Goal: Information Seeking & Learning: Check status

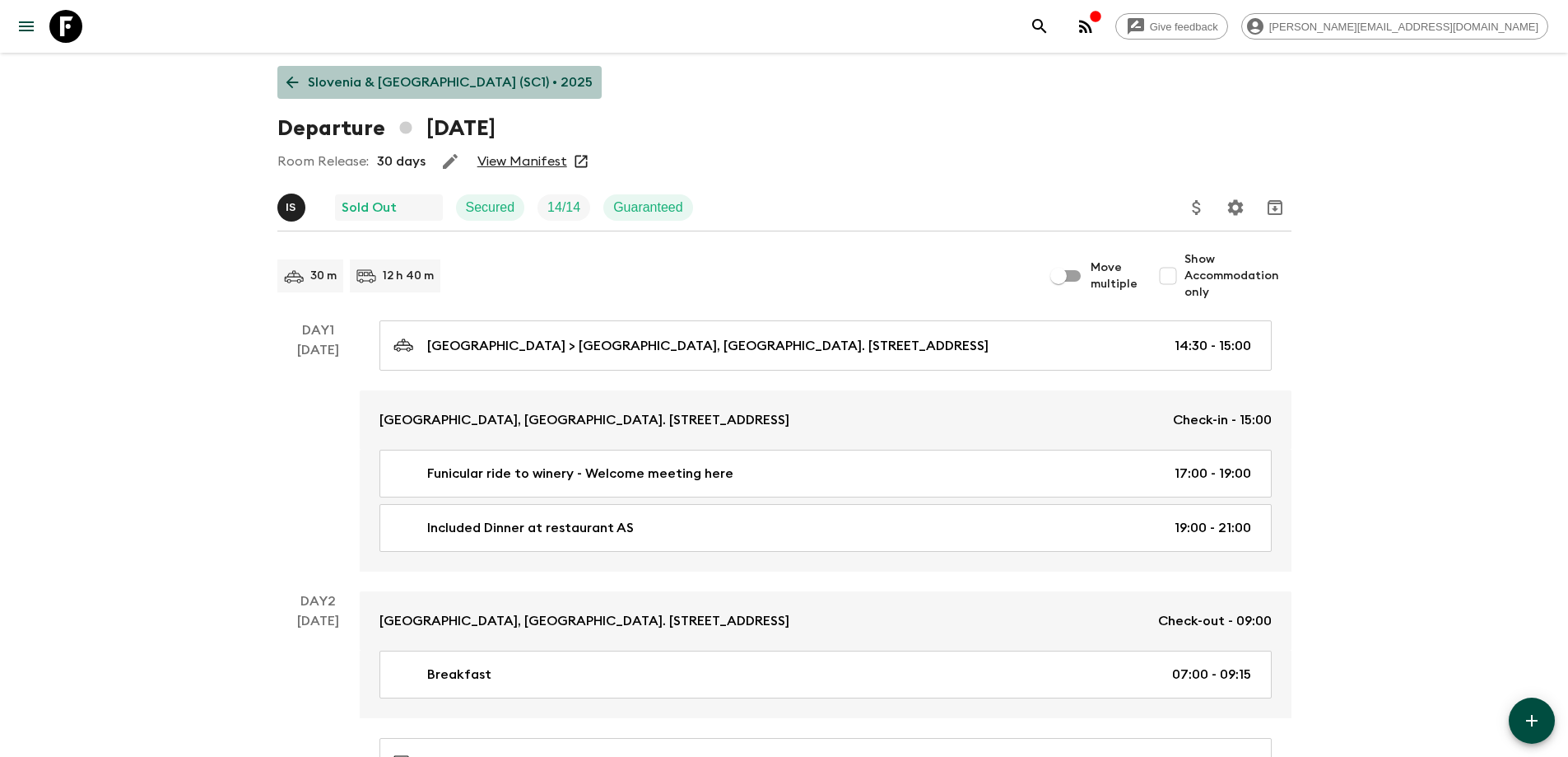
click at [443, 85] on p "Slovenia & [GEOGRAPHIC_DATA] (SC1) • 2025" at bounding box center [450, 82] width 285 height 20
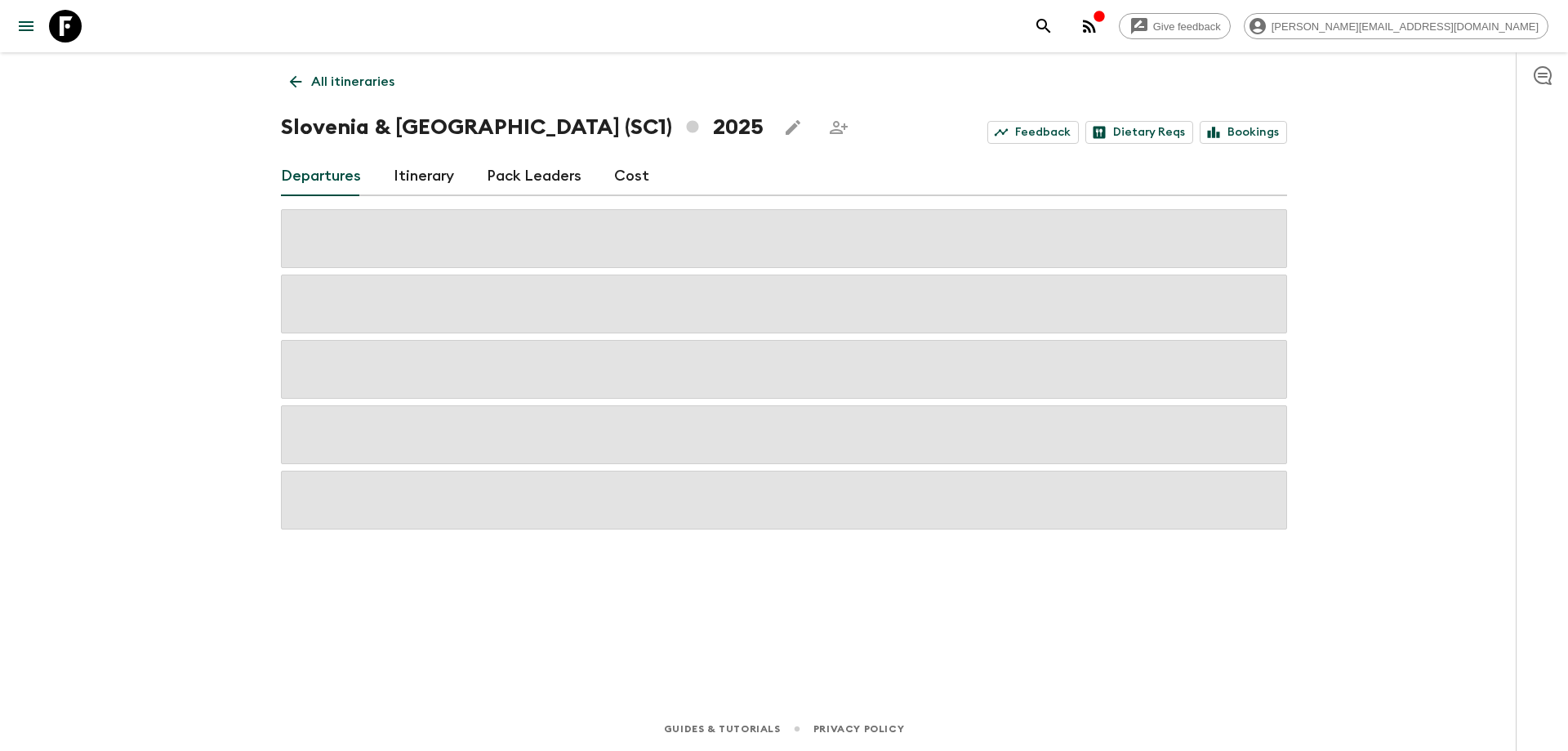
click at [296, 84] on icon at bounding box center [295, 81] width 18 height 18
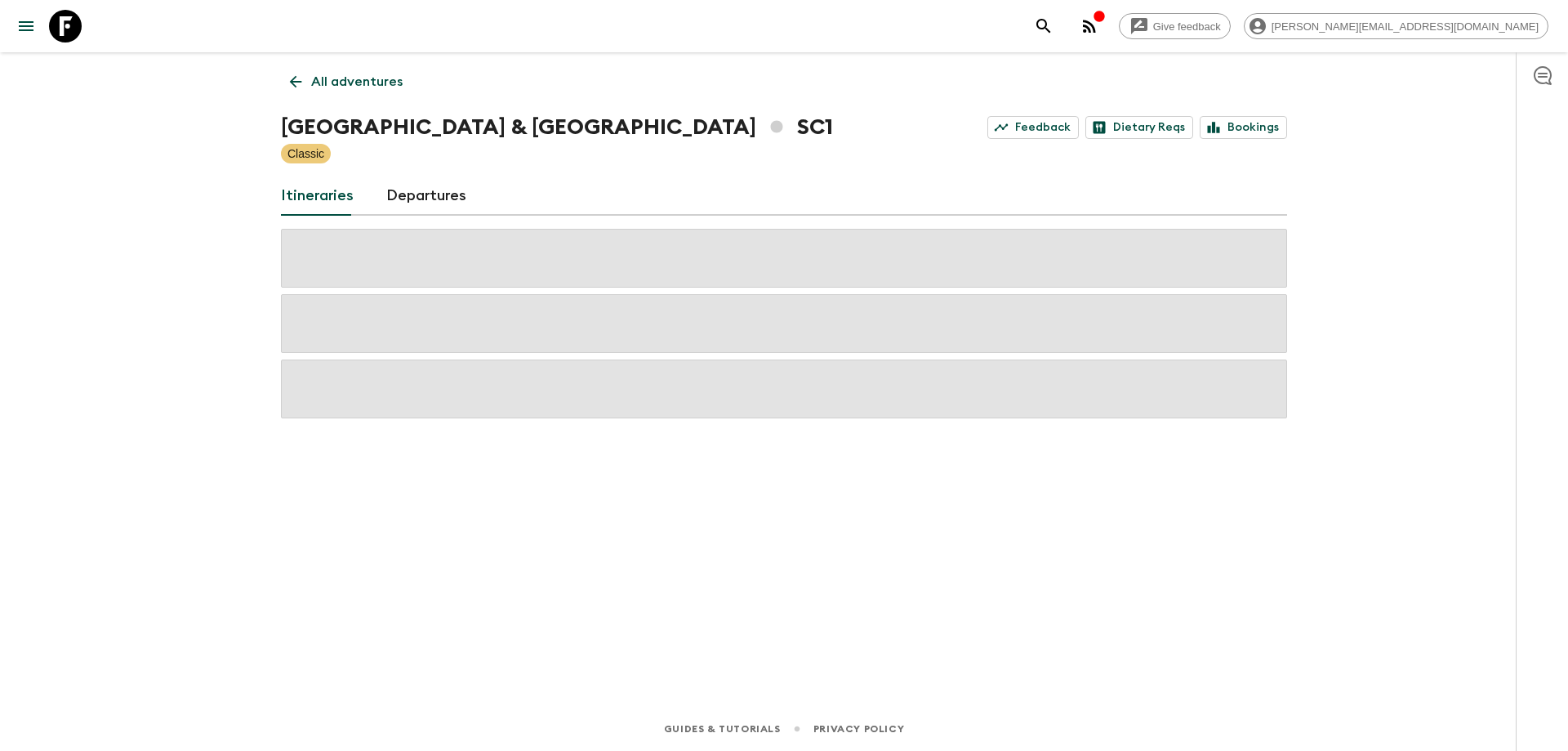
click at [315, 81] on p "All adventures" at bounding box center [357, 81] width 92 height 20
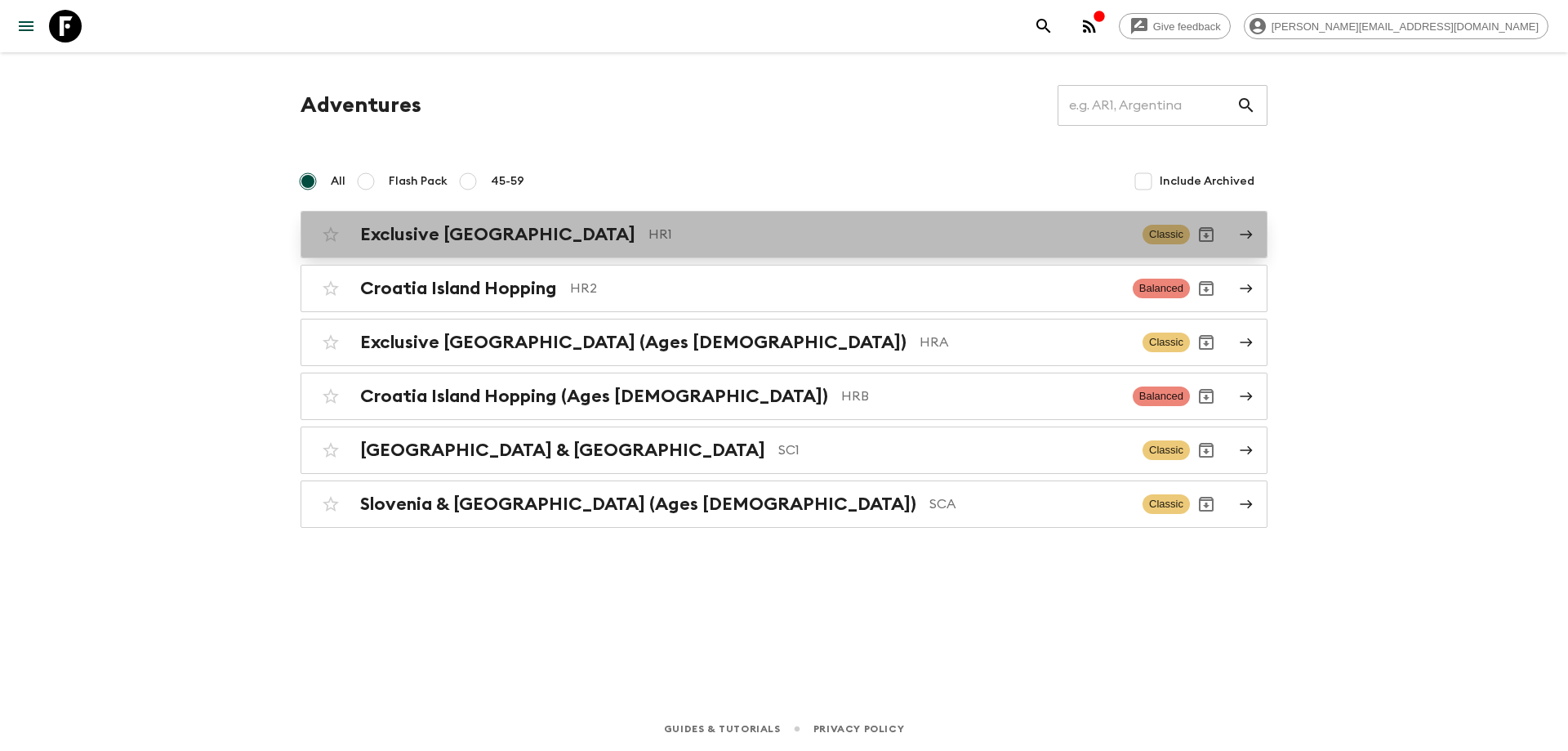
click at [514, 246] on div "Exclusive Croatia HR1 Classic" at bounding box center [752, 234] width 875 height 33
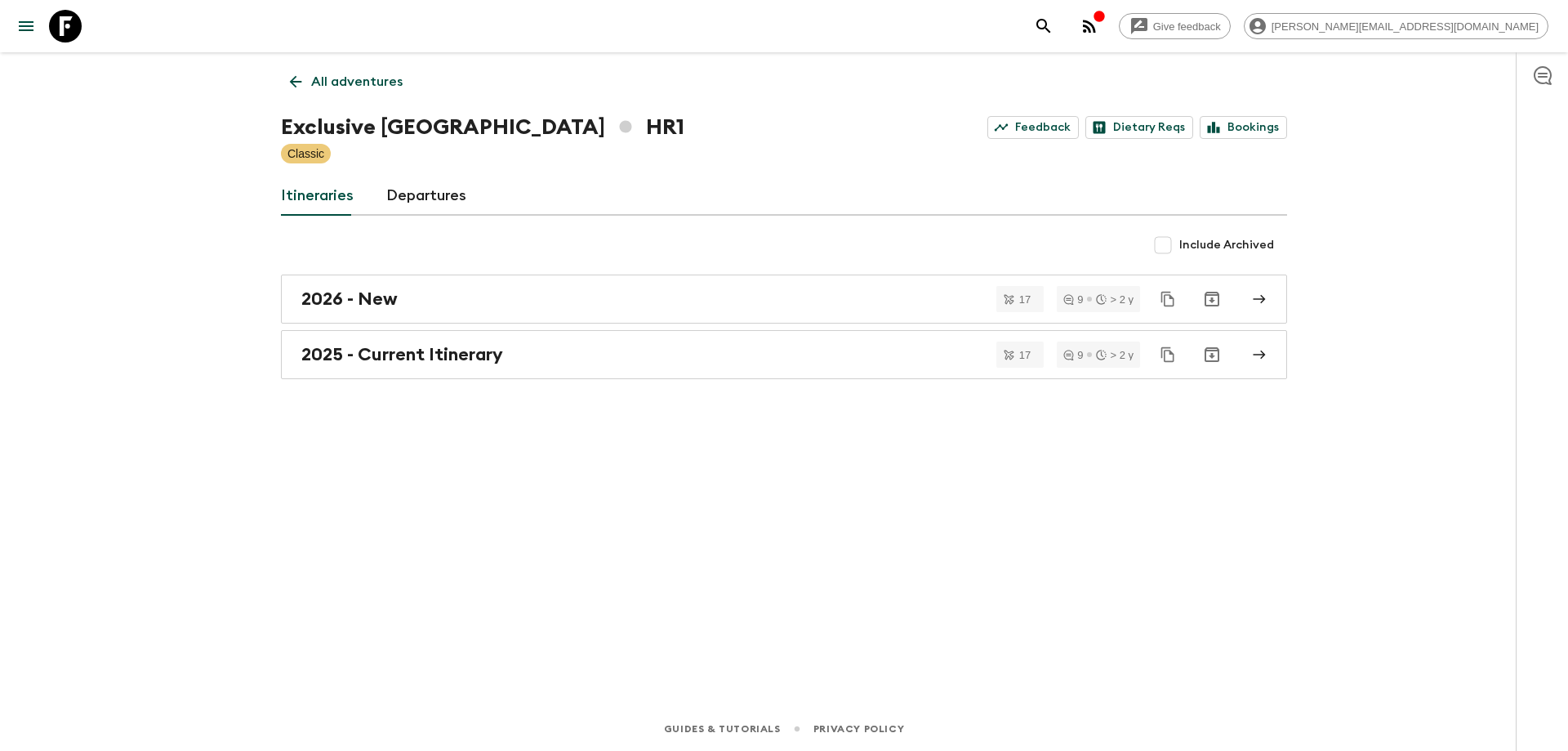
click at [417, 383] on div "All adventures Exclusive Croatia HR1 Feedback Dietary Reqs Bookings Classic Iti…" at bounding box center [784, 356] width 1045 height 608
click at [414, 369] on link "2025 - Current Itinerary" at bounding box center [784, 355] width 1006 height 49
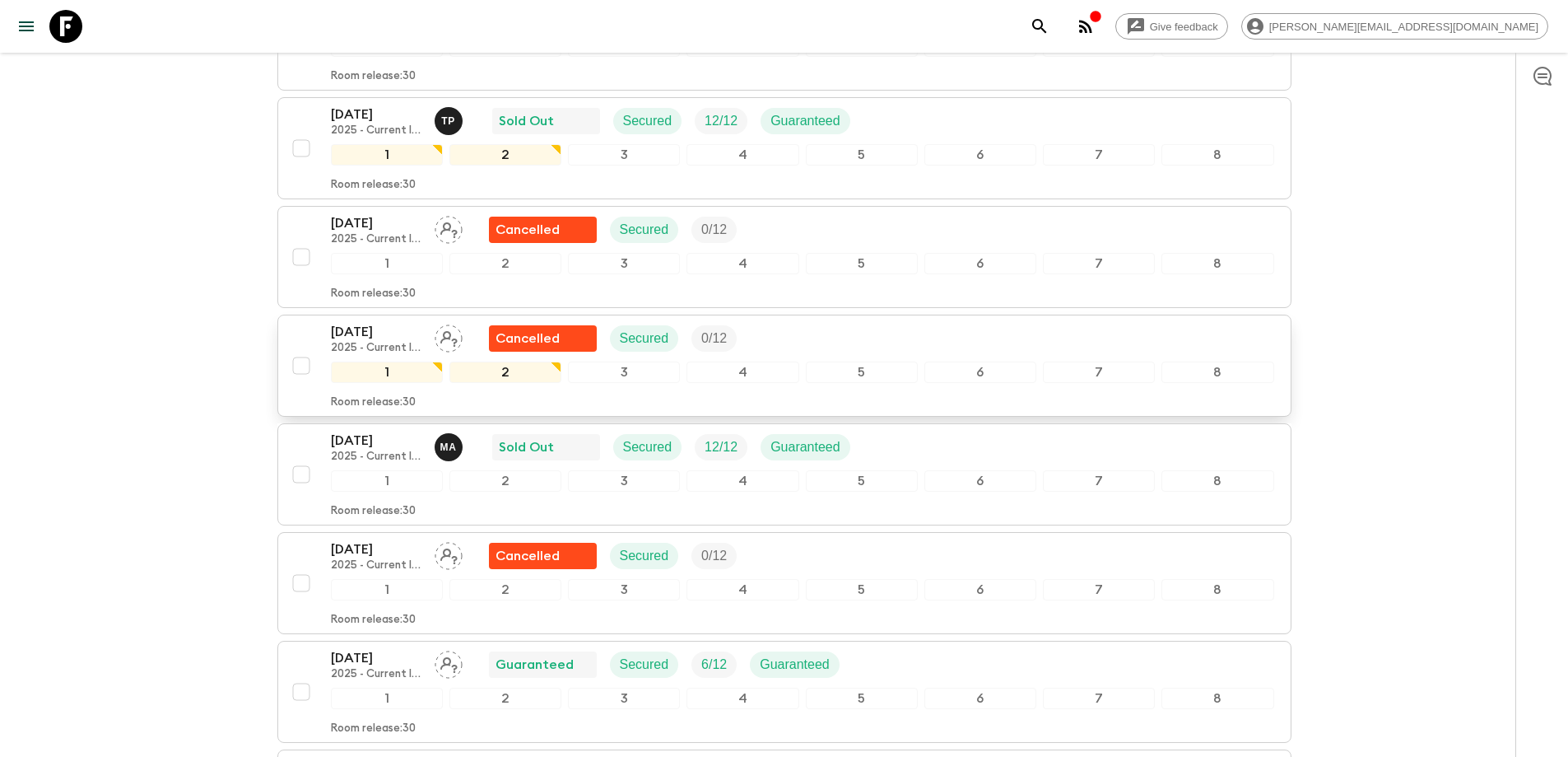
scroll to position [1317, 0]
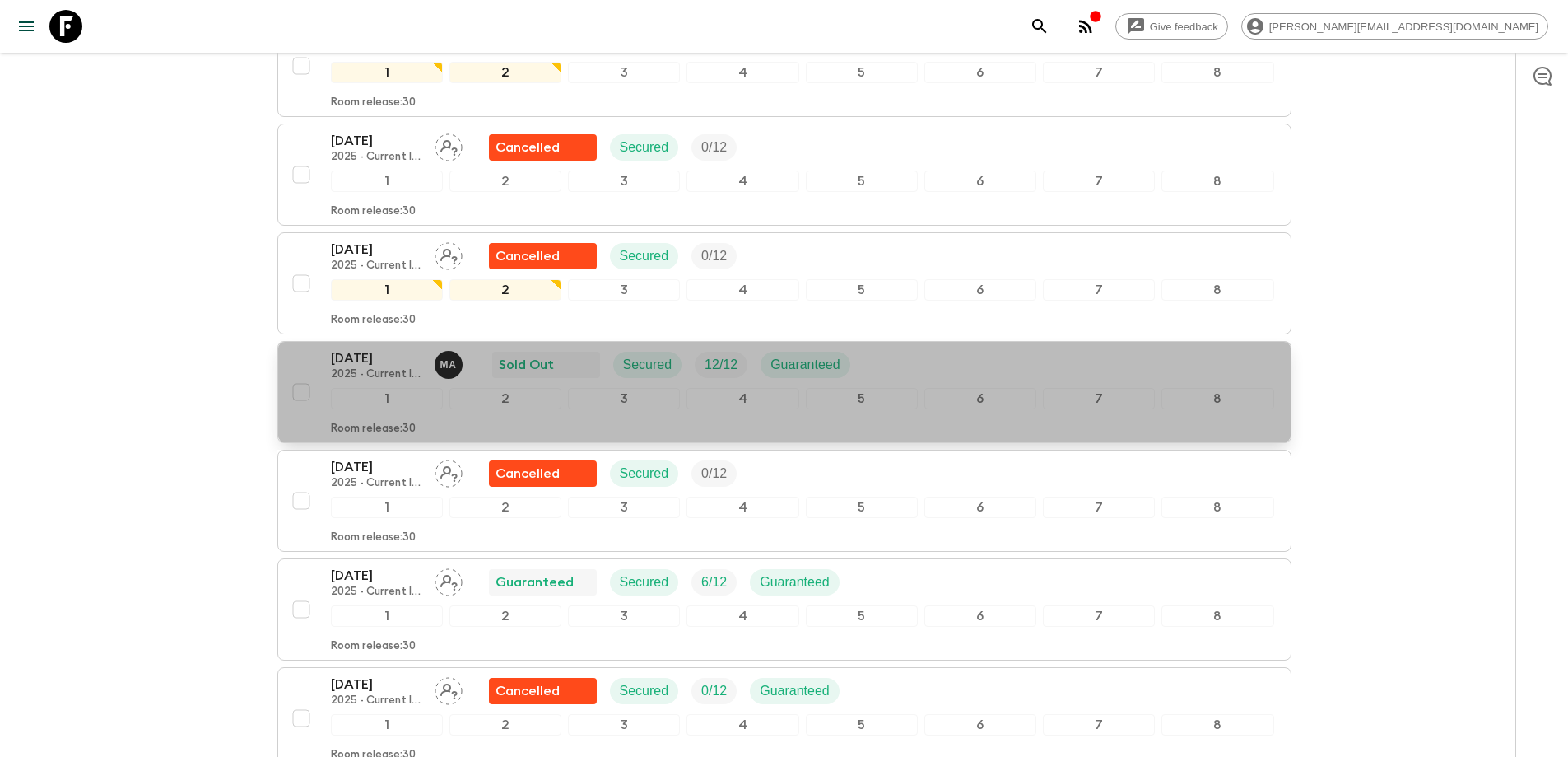
click at [945, 348] on div "[DATE] 2025 - Current Itinerary M A Sold Out Secured 12 / 12 Guaranteed" at bounding box center [802, 364] width 943 height 33
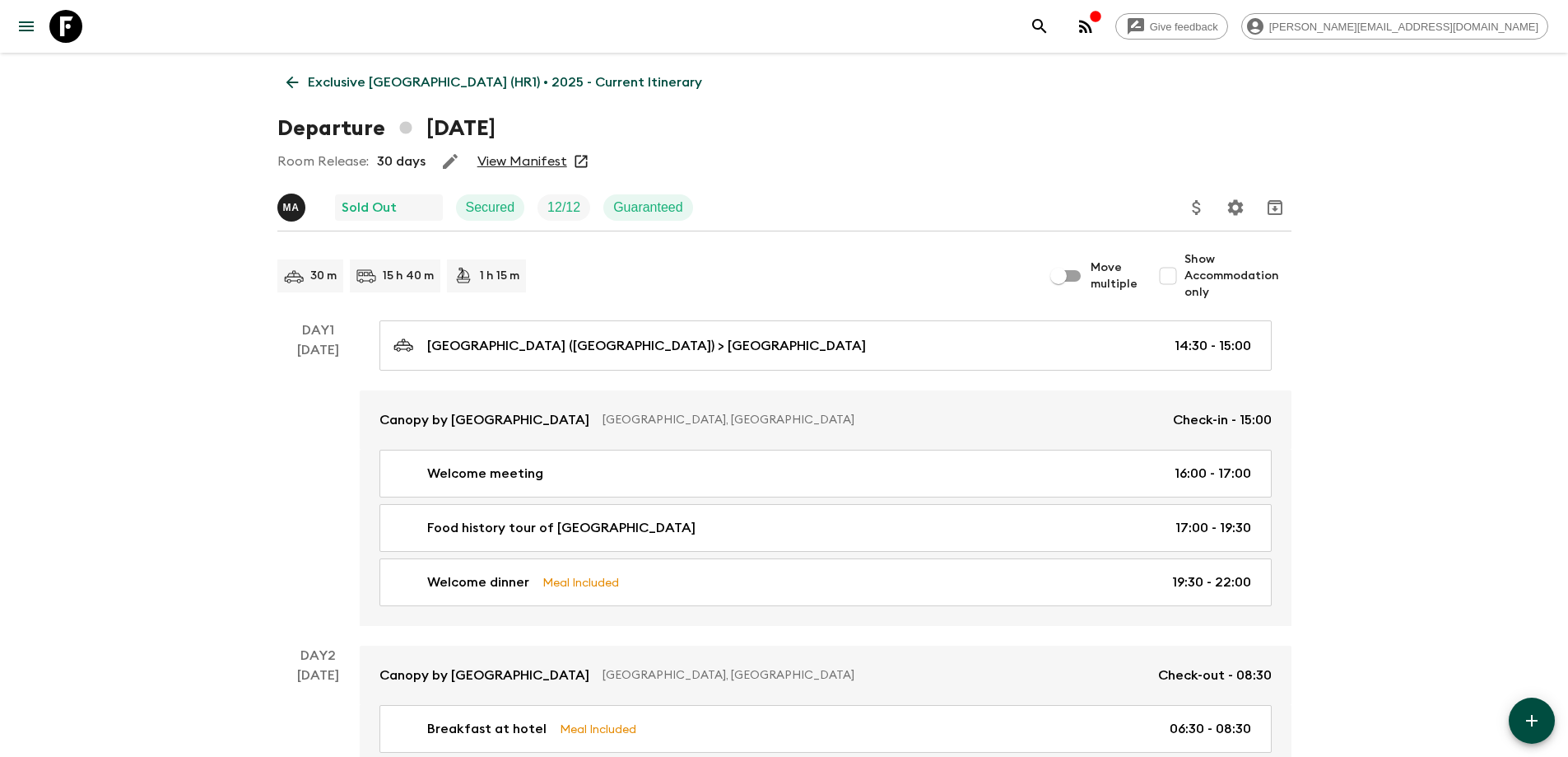
click at [535, 162] on link "View Manifest" at bounding box center [522, 161] width 90 height 16
